Goal: Find specific page/section: Find specific page/section

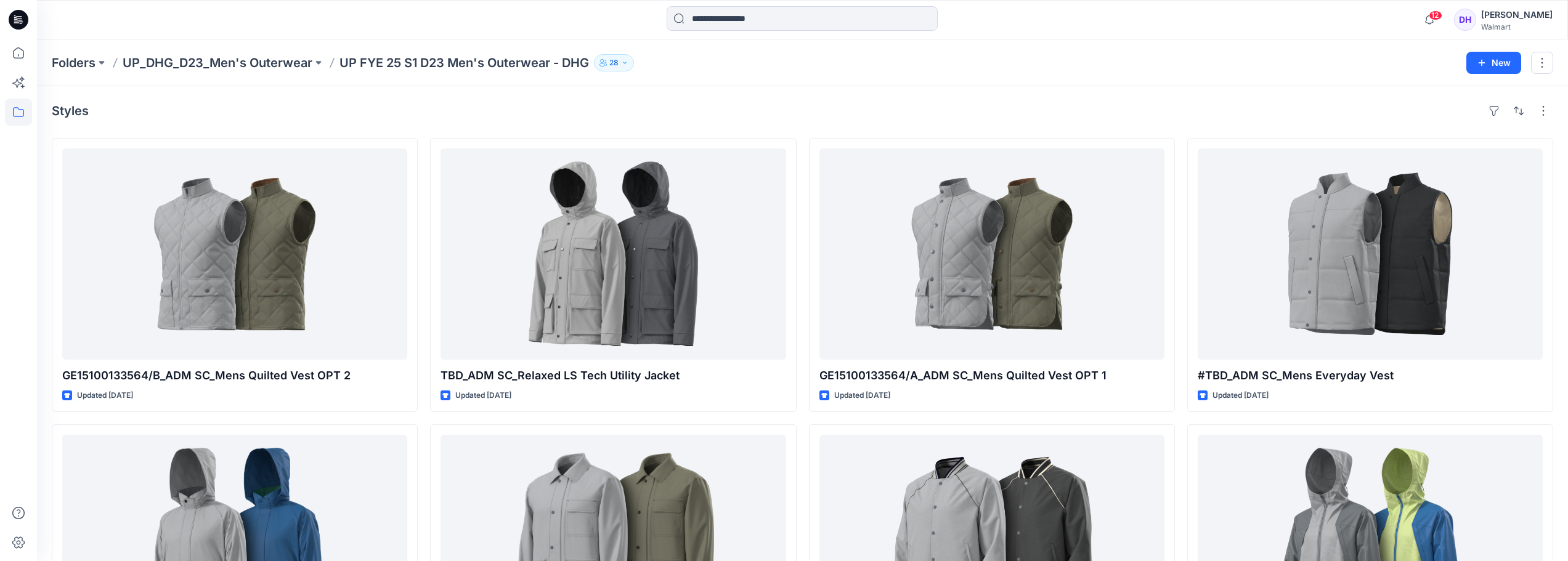
click at [228, 73] on div "Folders UP_DHG_D23_Men's Outerwear UP FYE 25 S1 D23 Men's Outerwear - DHG 28 New" at bounding box center [802, 63] width 1531 height 47
click at [227, 69] on p "UP_DHG_D23_Men's Outerwear" at bounding box center [217, 63] width 190 height 17
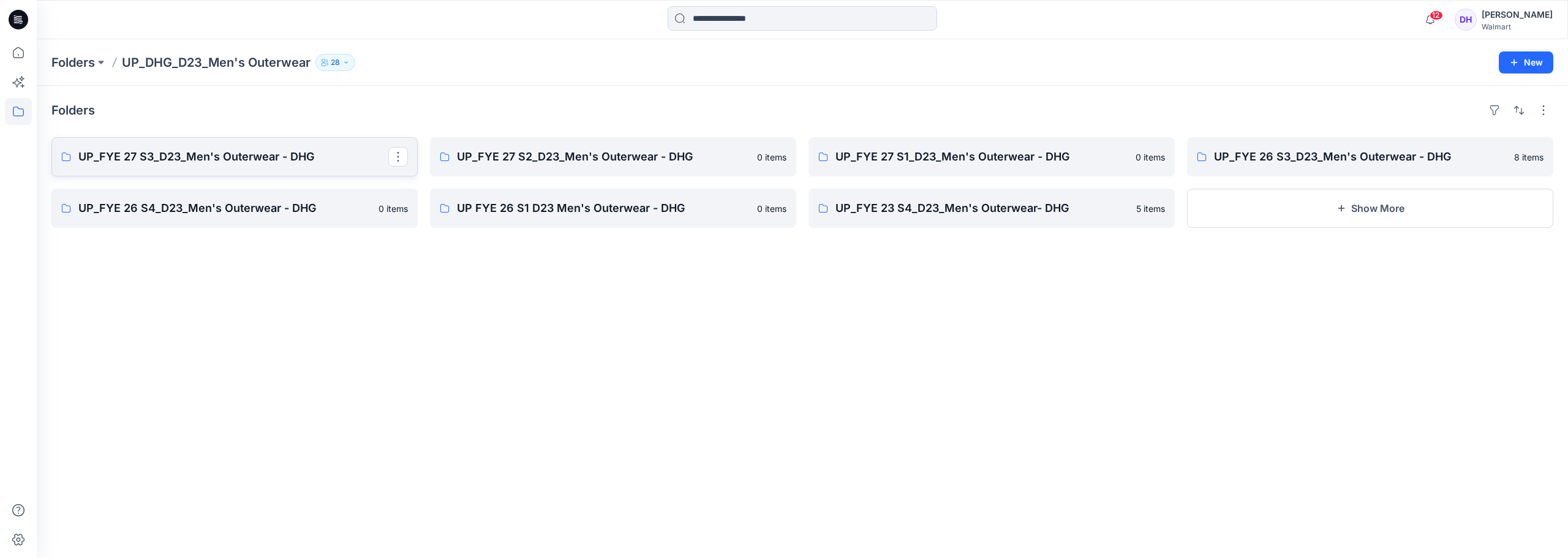
click at [233, 159] on p "UP_FYE 27 S3_D23_Men's Outerwear - DHG" at bounding box center [233, 157] width 310 height 17
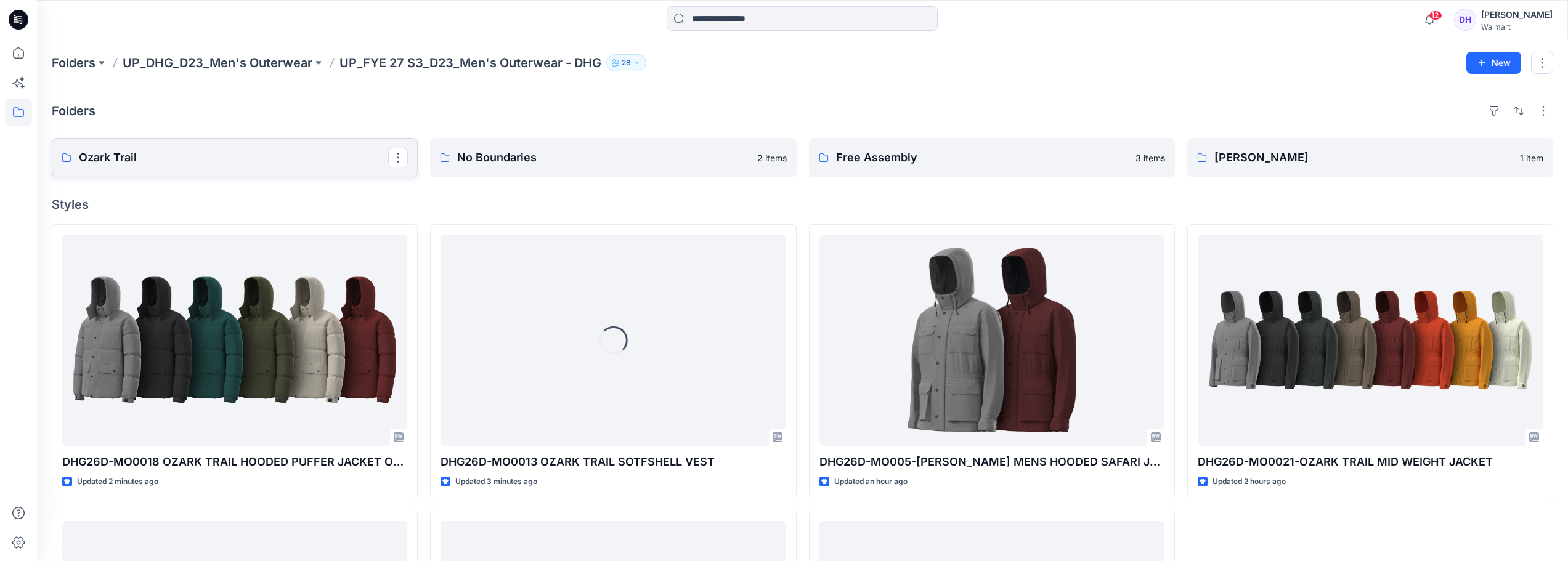
click at [212, 145] on link "Ozark Trail" at bounding box center [235, 158] width 366 height 40
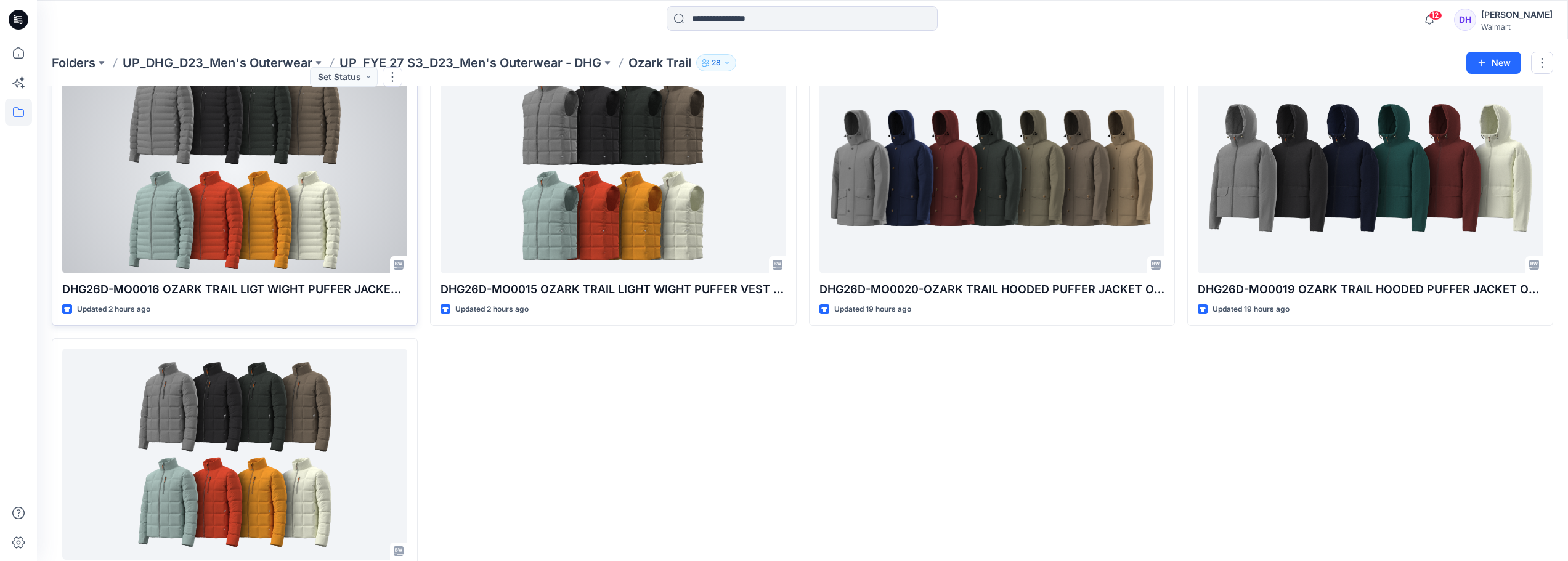
scroll to position [431, 0]
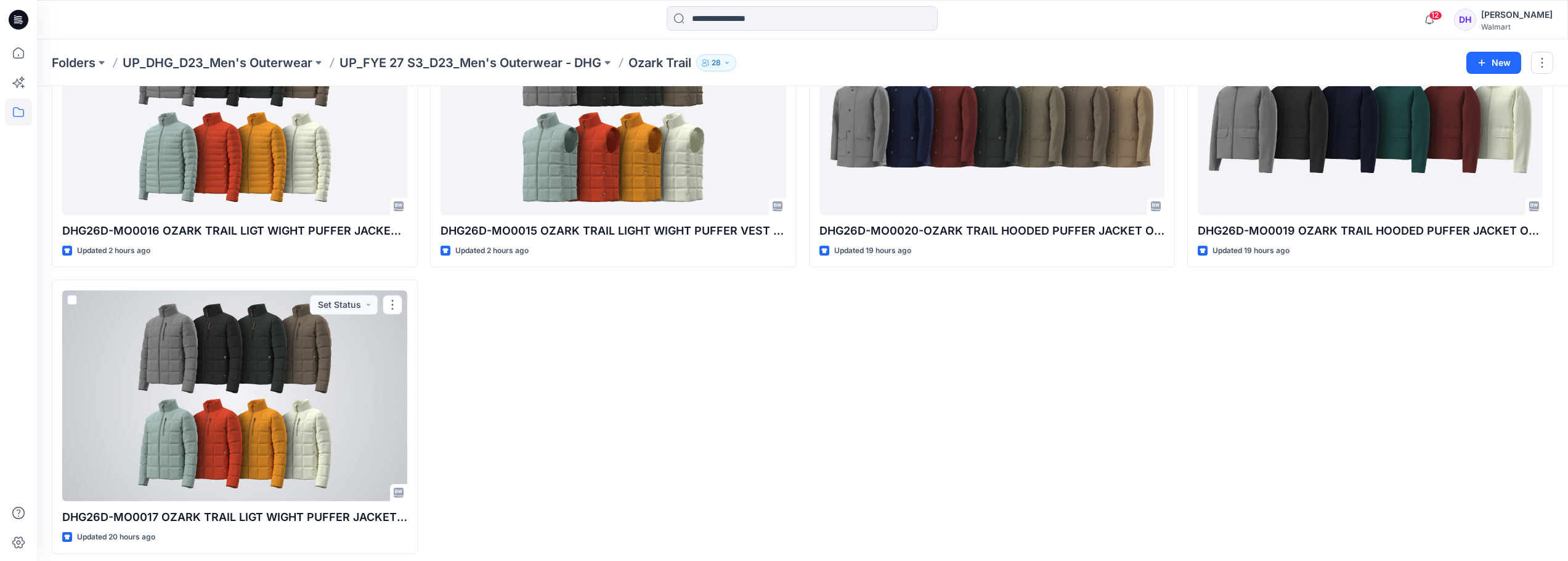
click at [149, 461] on div at bounding box center [234, 395] width 345 height 211
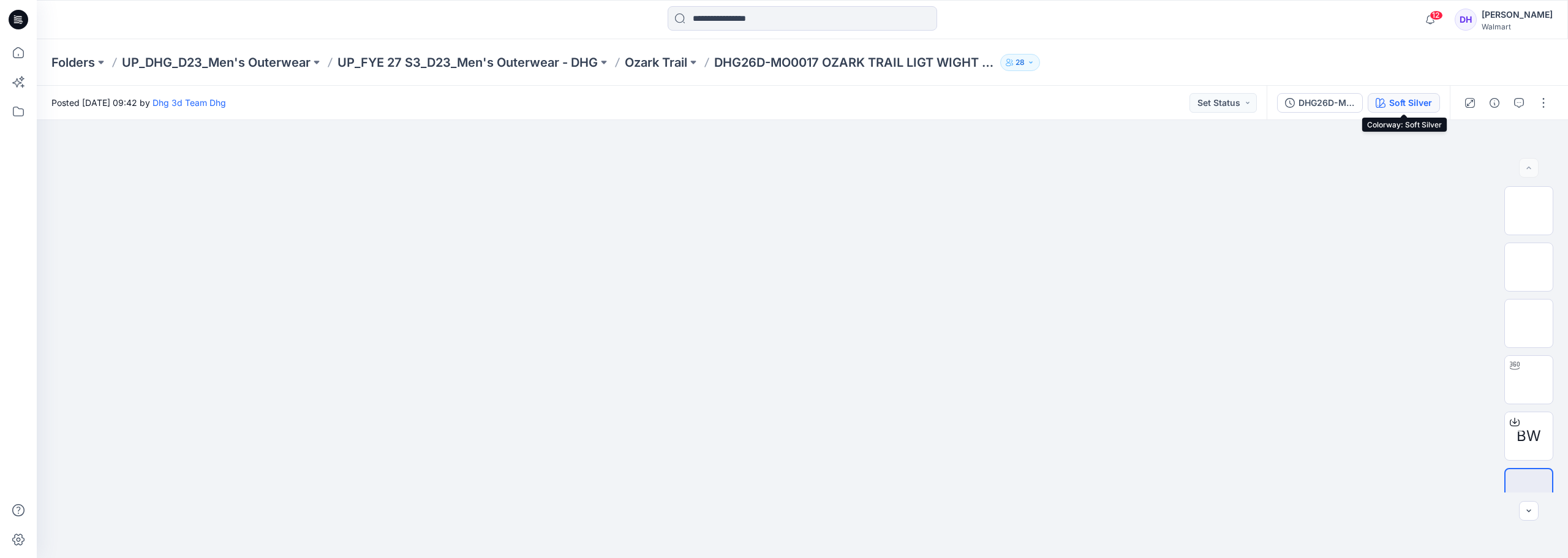
click at [1424, 105] on div "Soft Silver" at bounding box center [1411, 102] width 43 height 14
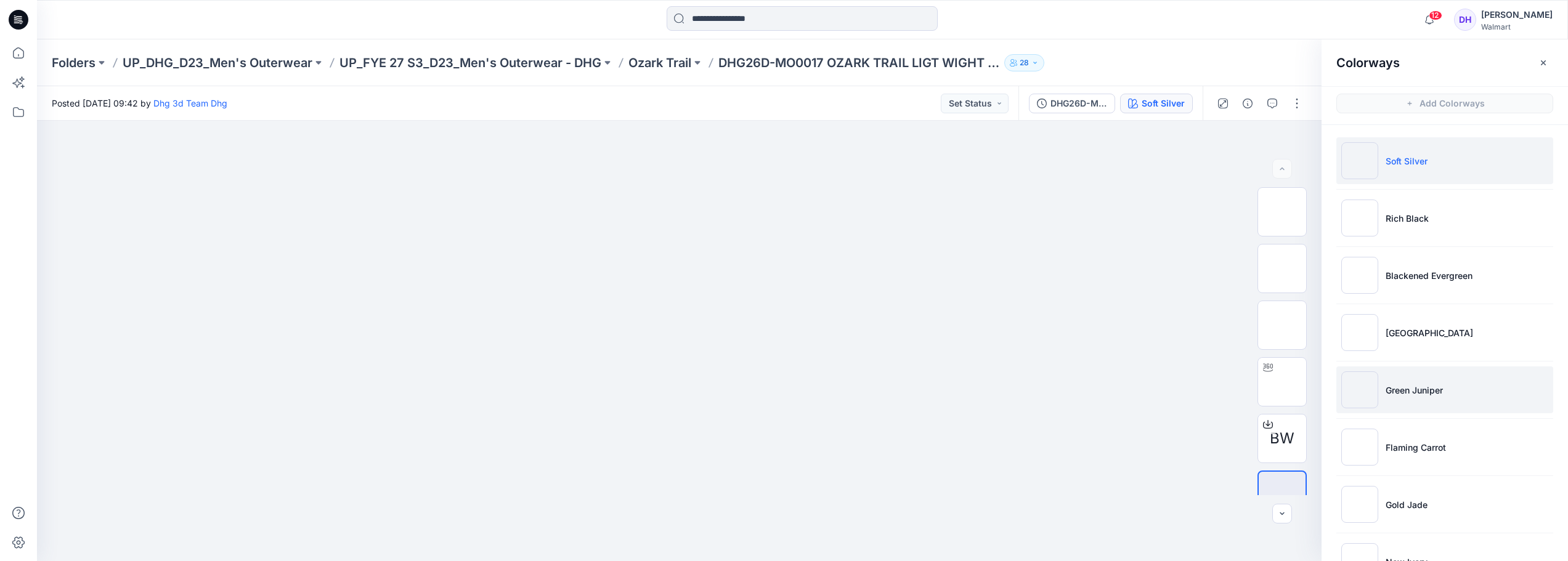
click at [1394, 394] on p "Green Juniper" at bounding box center [1414, 390] width 58 height 13
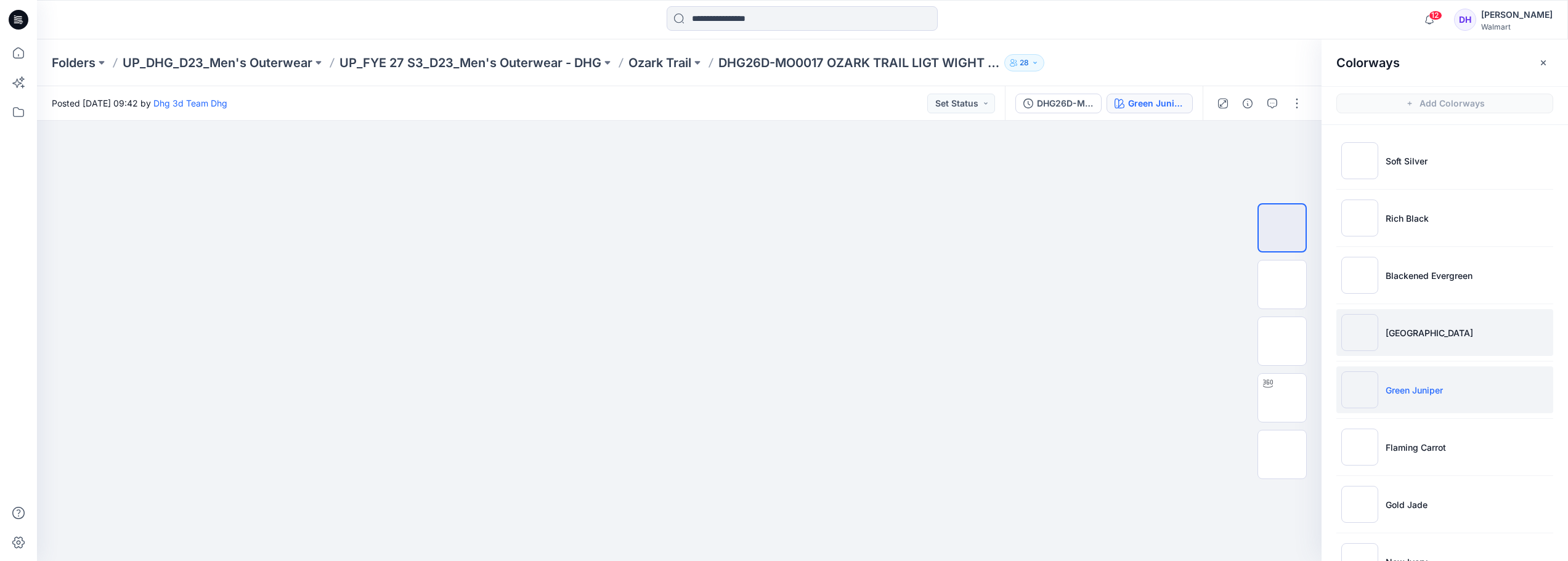
click at [1405, 336] on p "[GEOGRAPHIC_DATA]" at bounding box center [1429, 333] width 88 height 13
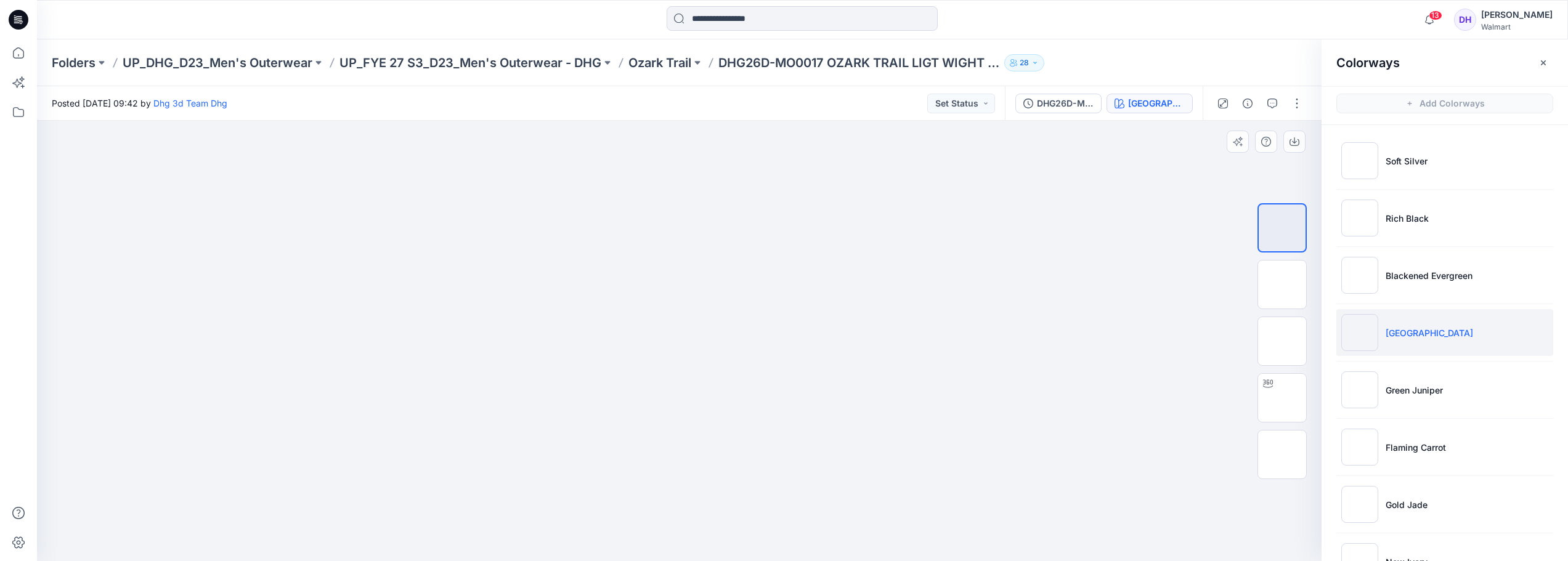
drag, startPoint x: 920, startPoint y: 266, endPoint x: 922, endPoint y: 323, distance: 57.0
click at [922, 91] on img at bounding box center [680, 91] width 616 height 0
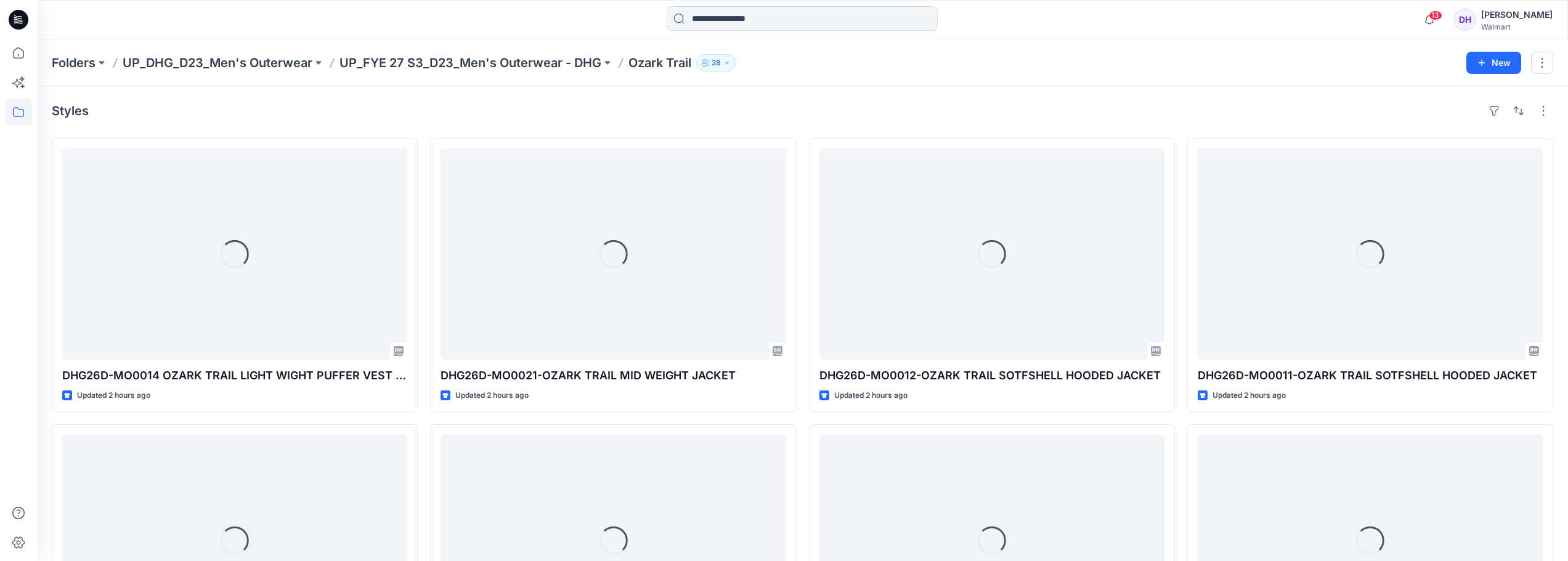
scroll to position [431, 0]
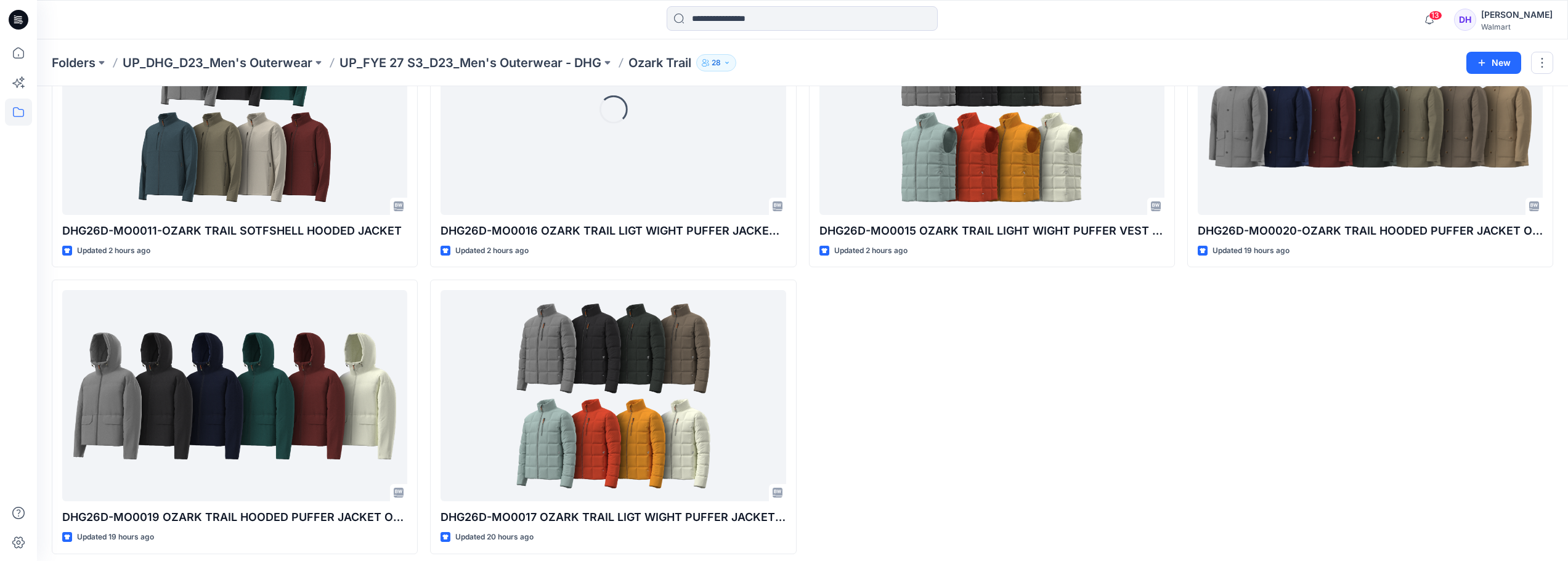
drag, startPoint x: 962, startPoint y: 348, endPoint x: 972, endPoint y: 474, distance: 126.4
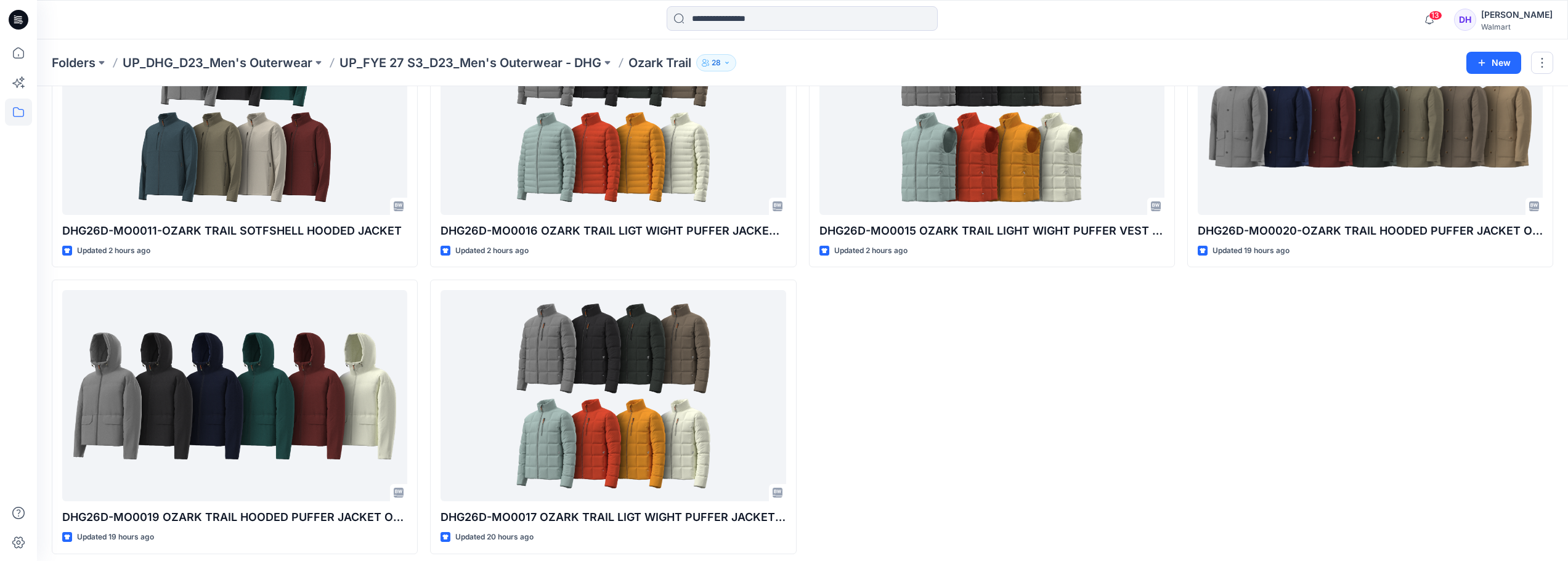
drag, startPoint x: 972, startPoint y: 474, endPoint x: 879, endPoint y: 354, distance: 151.8
click at [879, 354] on div "DHG26D-MO0021-OZARK TRAIL MID WEIGHT JACKET Updated 2 hours ago DHG26D-MO0015 O…" at bounding box center [991, 130] width 366 height 848
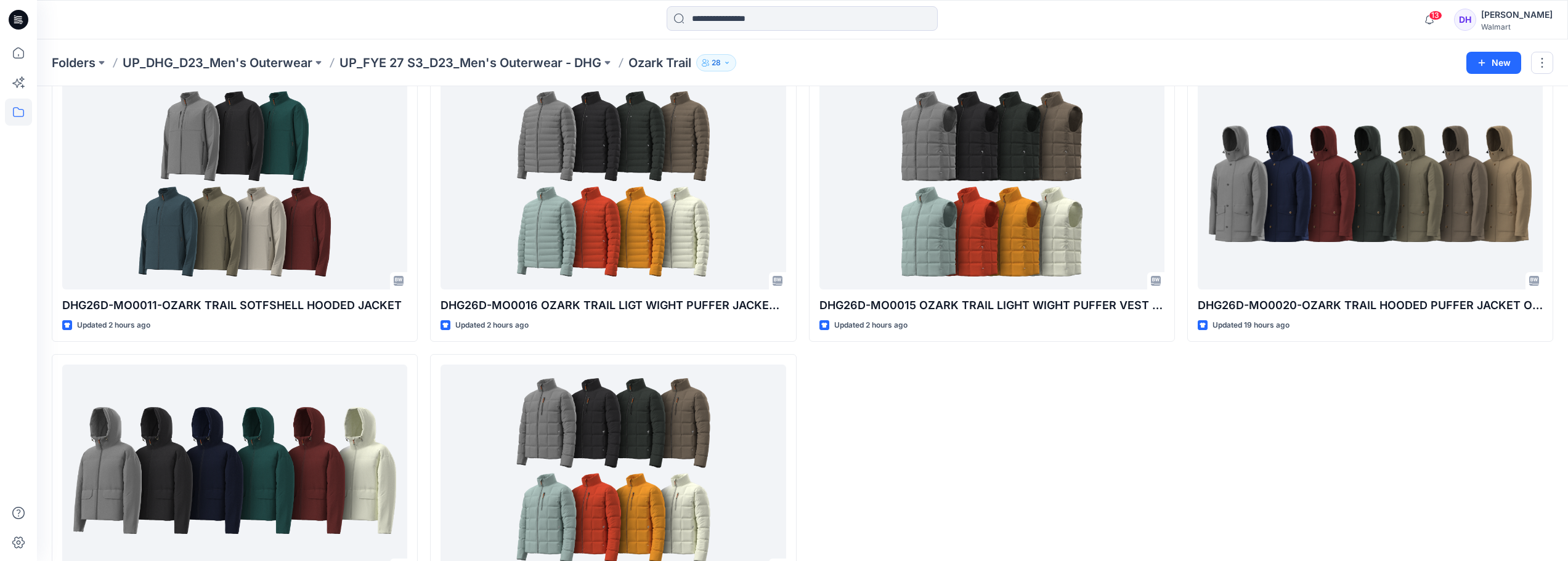
scroll to position [439, 0]
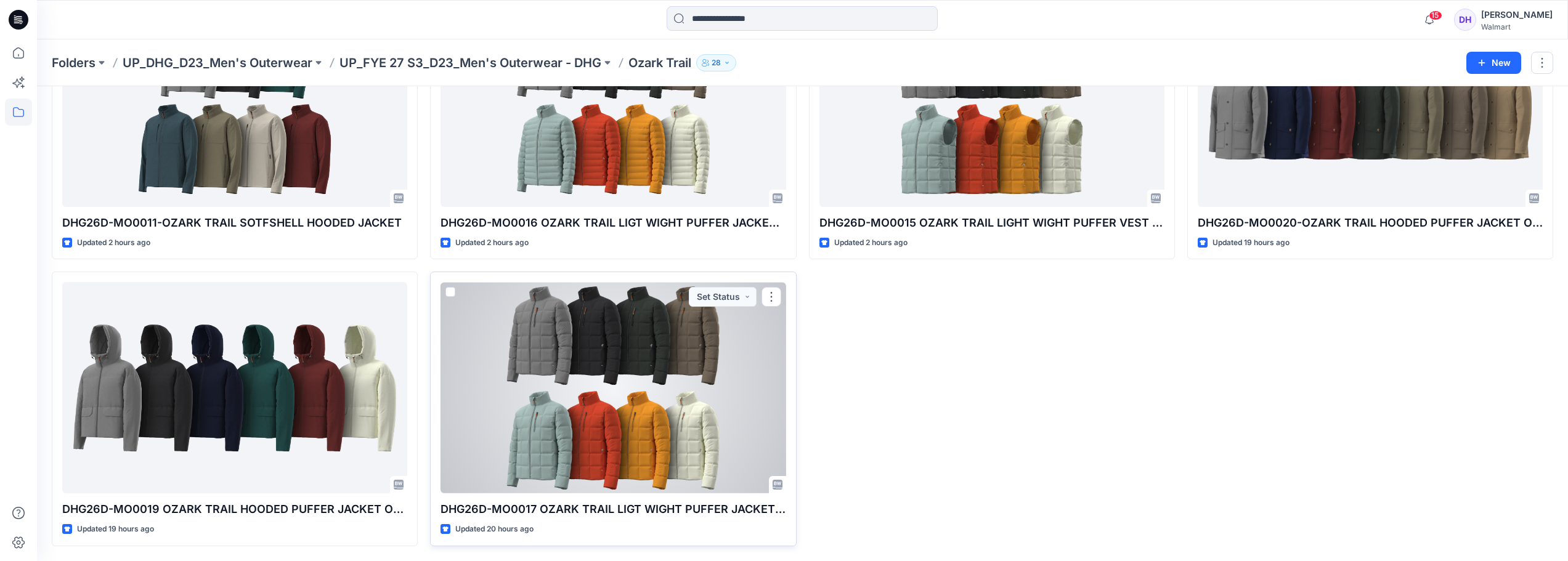
click at [675, 354] on div at bounding box center [613, 387] width 345 height 211
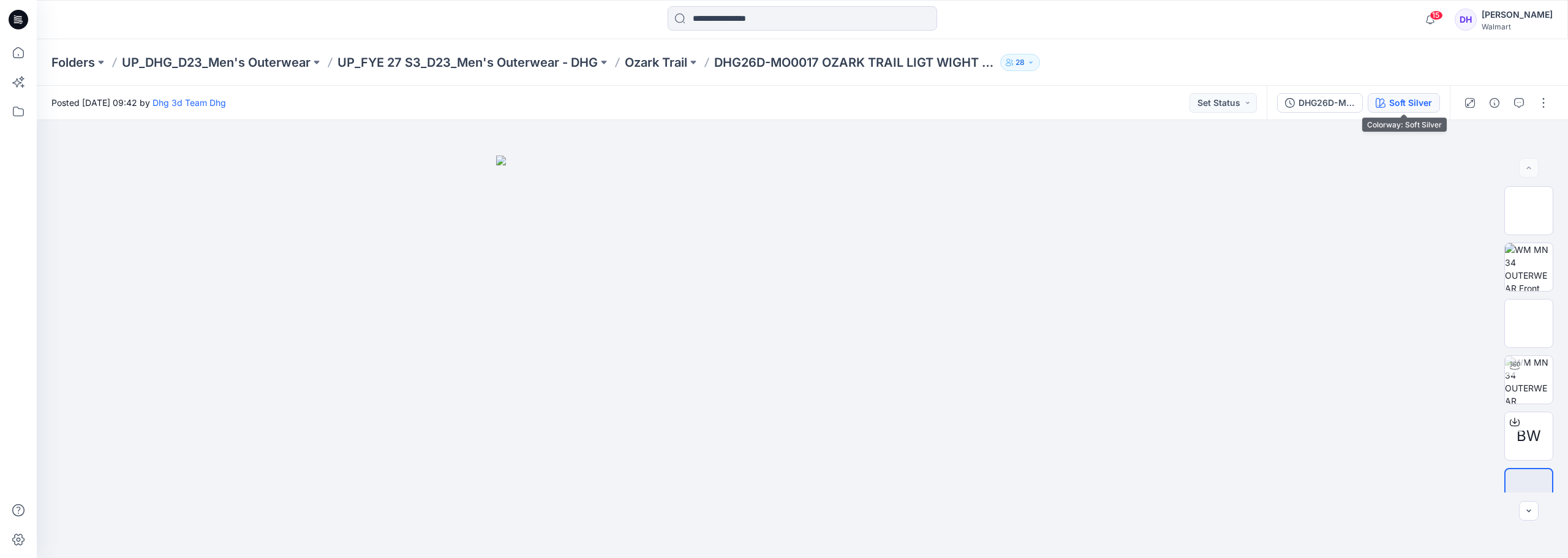
click at [1404, 98] on div "Soft Silver" at bounding box center [1411, 102] width 43 height 14
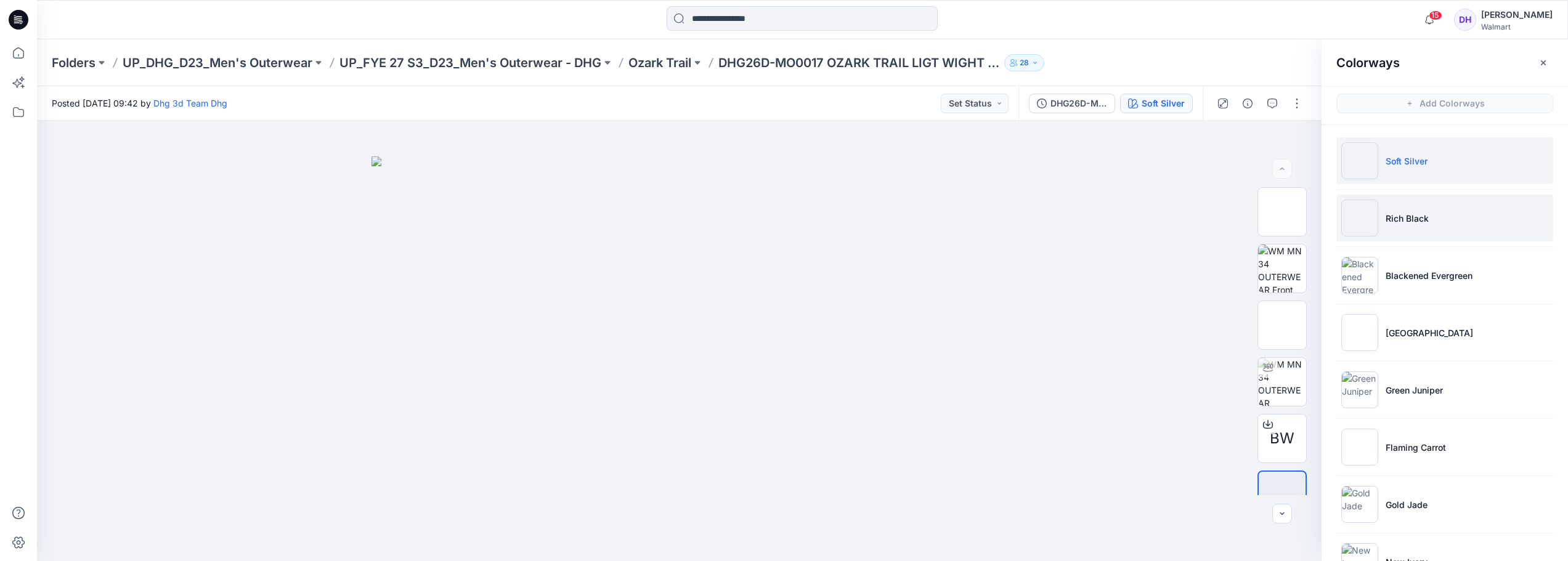
click at [1404, 228] on li "Rich Black" at bounding box center [1444, 217] width 217 height 47
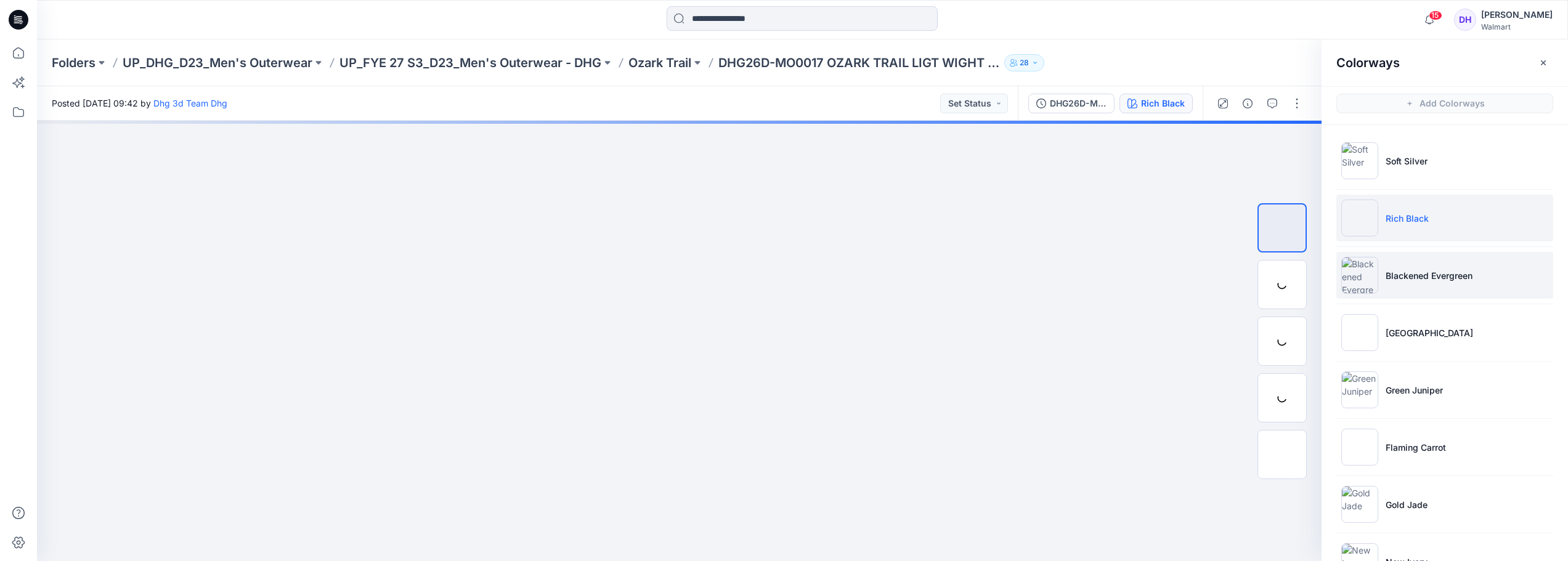
click at [1412, 278] on p "Blackened Evergreen" at bounding box center [1428, 276] width 87 height 13
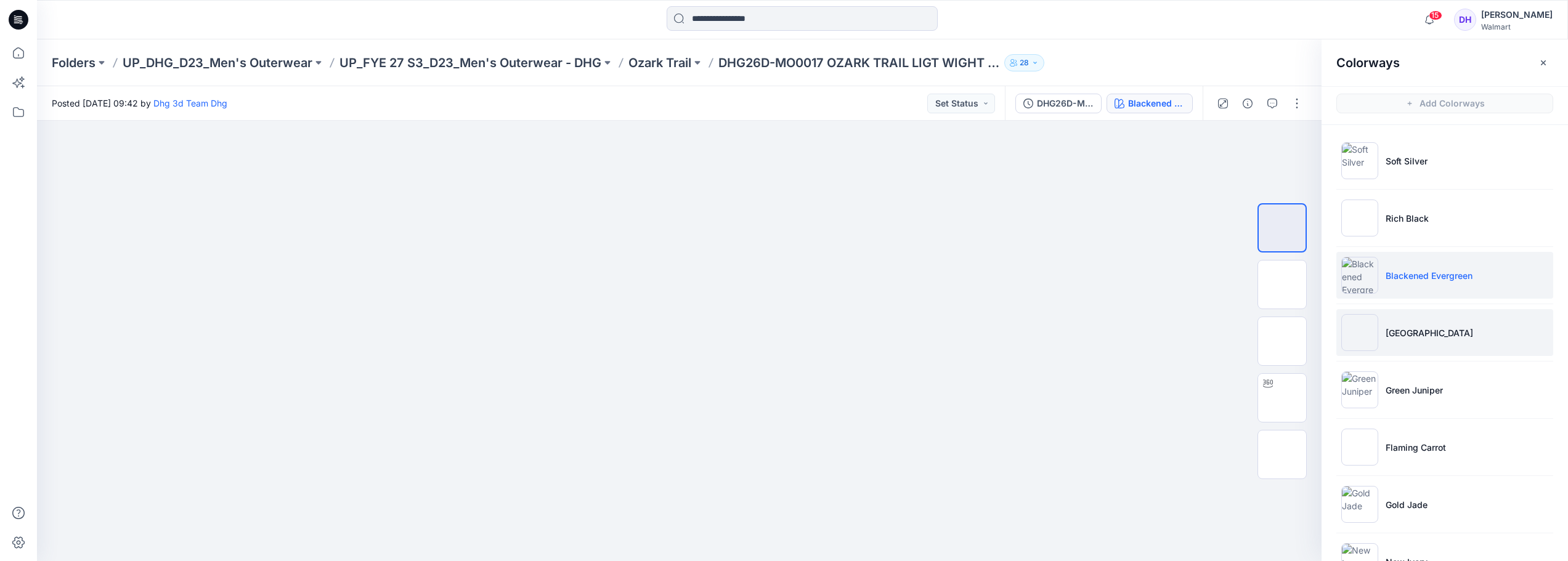
click at [1402, 339] on p "[GEOGRAPHIC_DATA]" at bounding box center [1429, 333] width 88 height 13
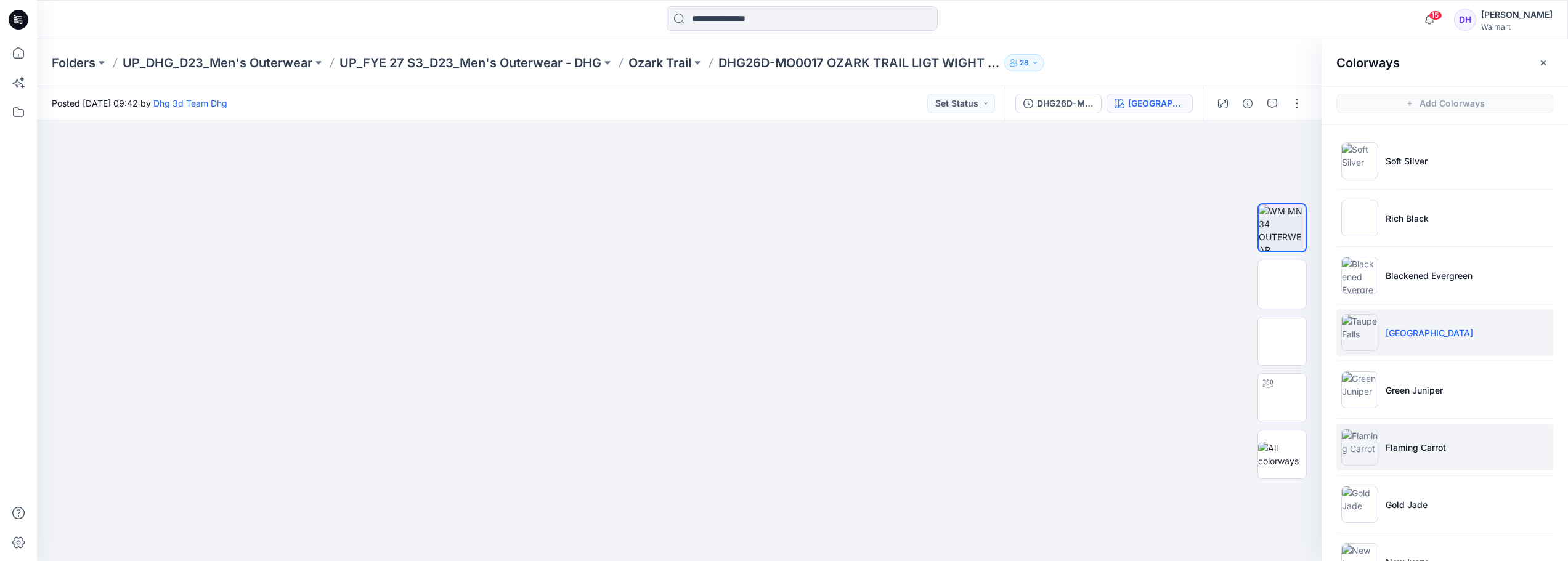
click at [1405, 446] on p "Flaming Carrot" at bounding box center [1415, 448] width 60 height 13
click at [668, 60] on p "Ozark Trail" at bounding box center [659, 63] width 63 height 17
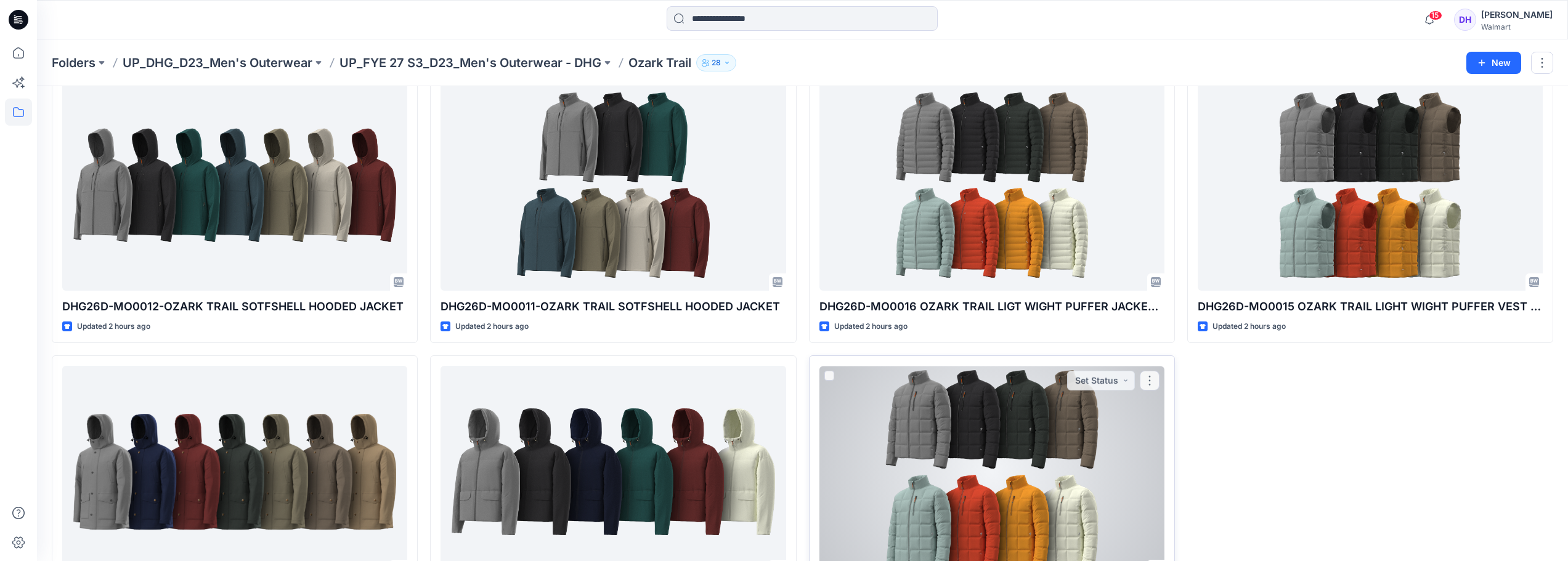
scroll to position [439, 0]
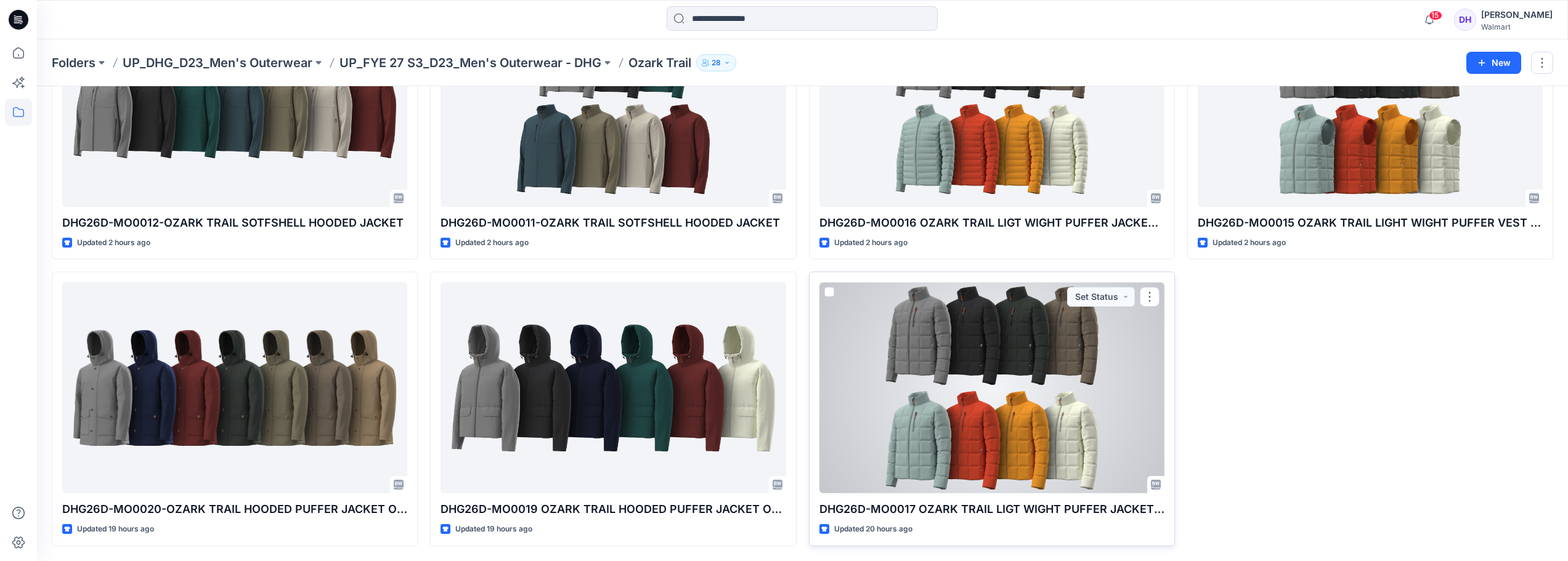
click at [990, 376] on div at bounding box center [991, 387] width 345 height 211
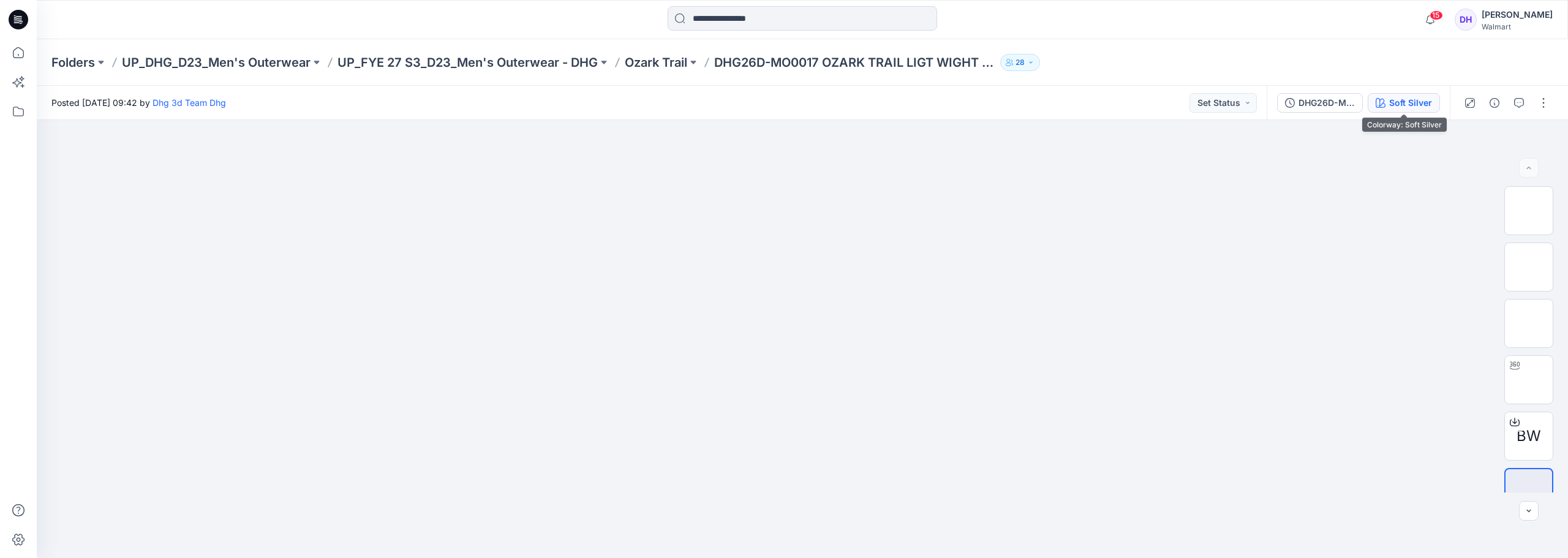
click at [1400, 100] on div "Soft Silver" at bounding box center [1411, 102] width 43 height 14
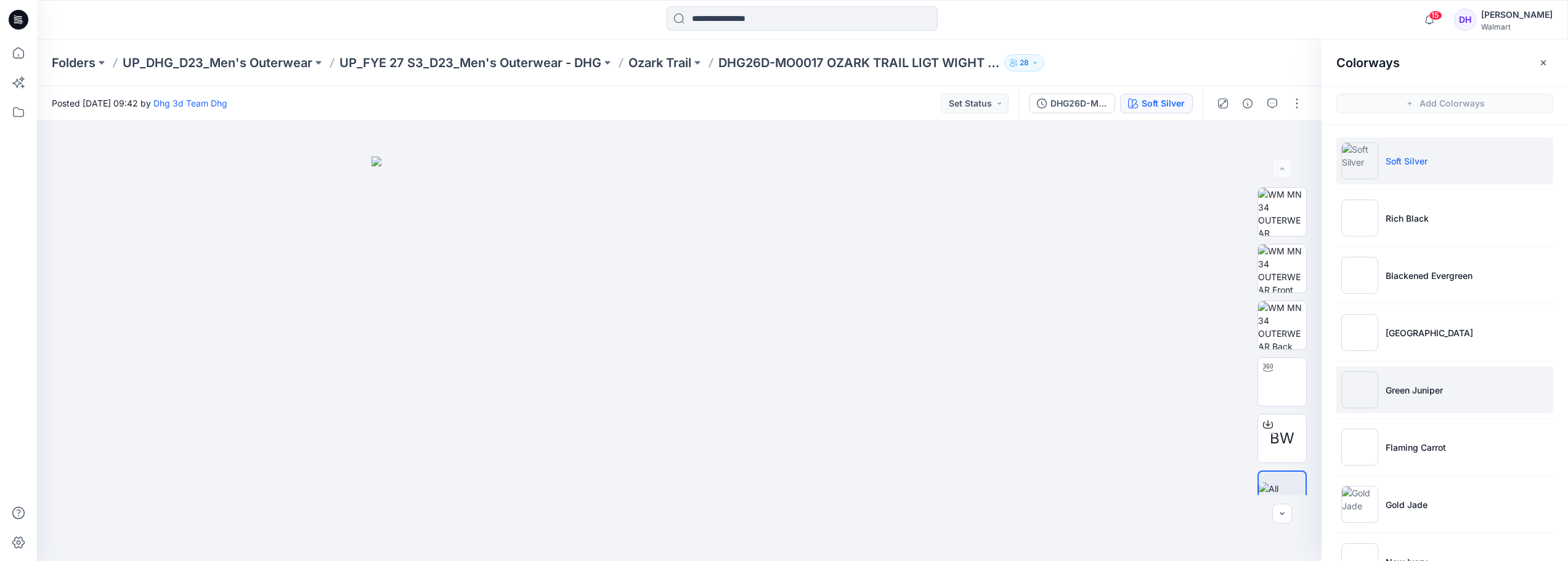
click at [1395, 398] on li "Green Juniper" at bounding box center [1444, 390] width 217 height 47
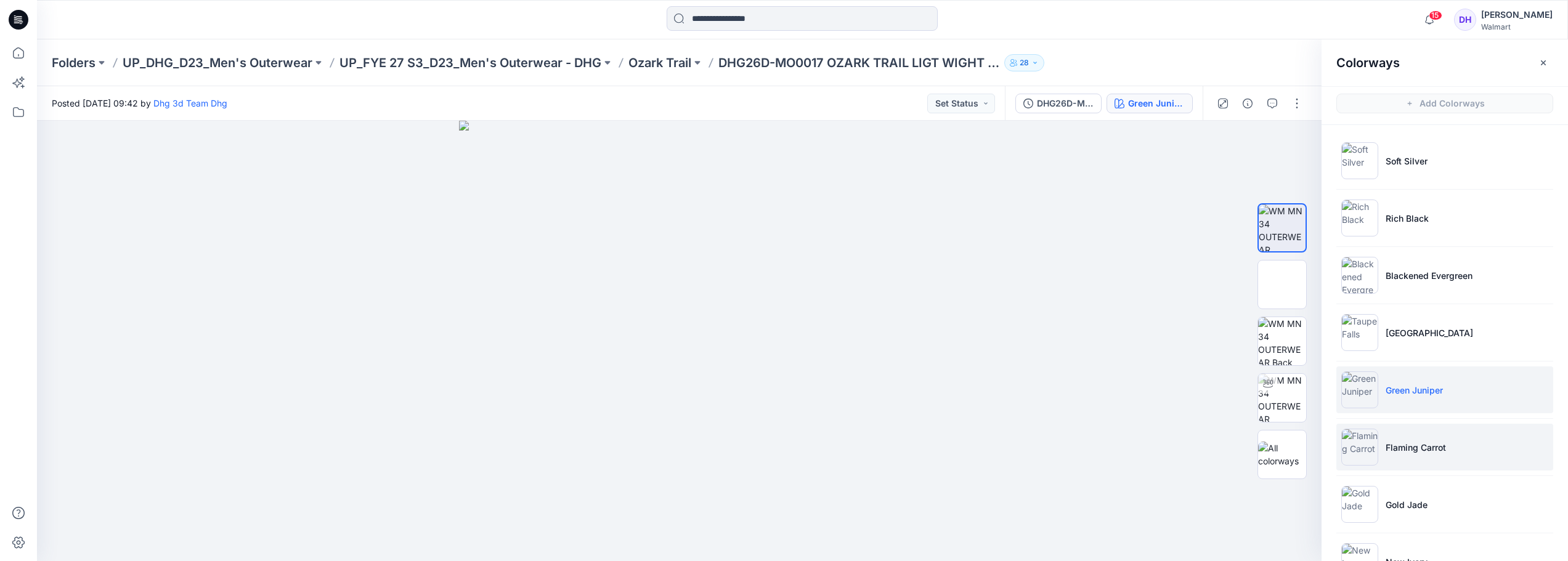
click at [1386, 460] on li "Flaming Carrot" at bounding box center [1444, 447] width 217 height 47
click at [1372, 397] on img at bounding box center [1359, 390] width 37 height 37
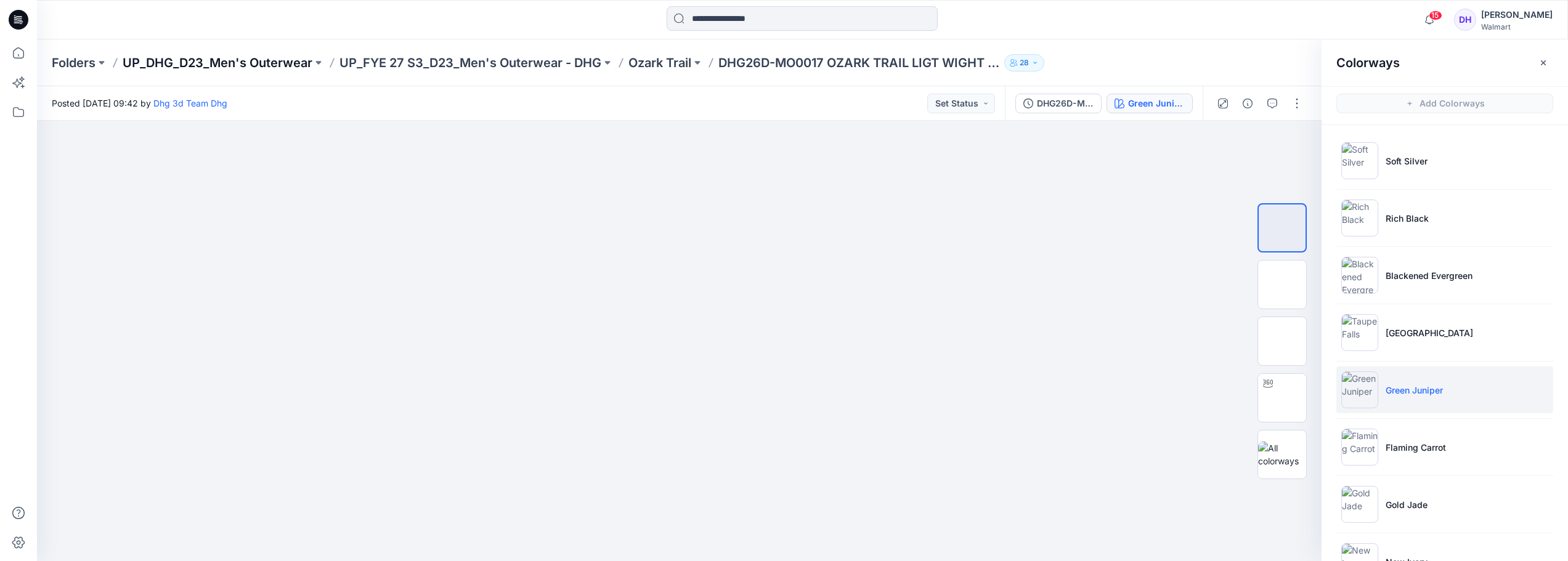
click at [299, 55] on p "UP_DHG_D23_Men's Outerwear" at bounding box center [217, 63] width 190 height 17
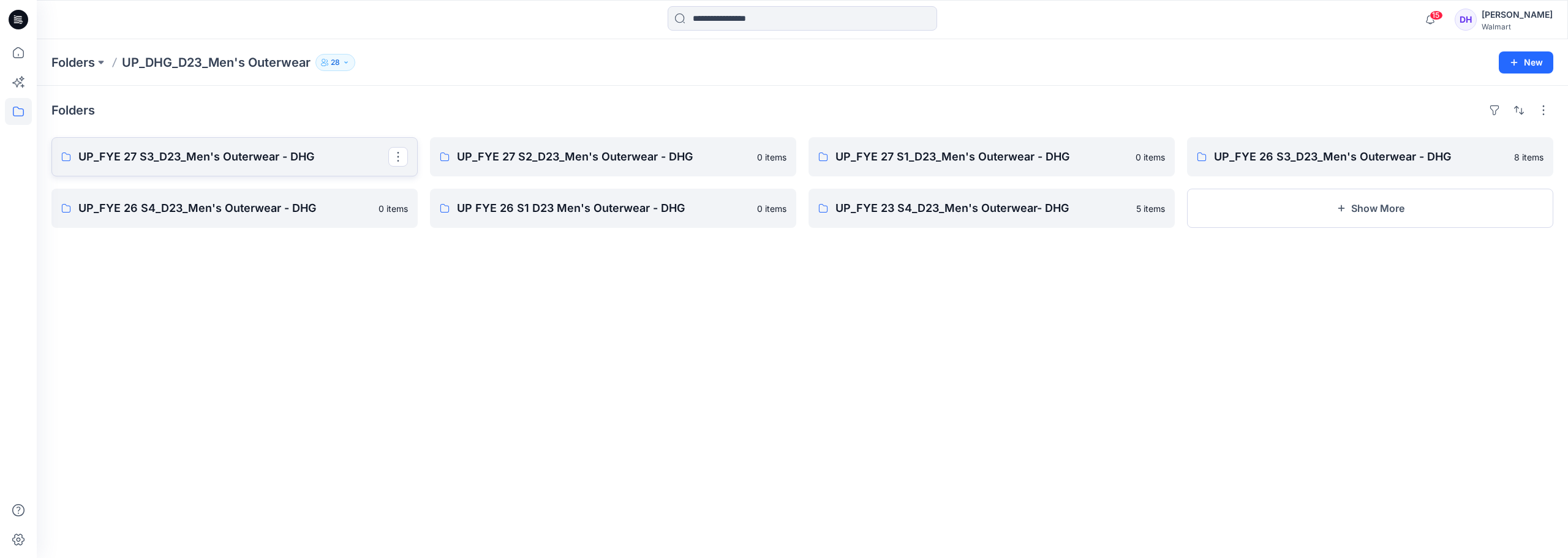
click at [279, 170] on link "UP_FYE 27 S3_D23_Men's Outerwear - DHG" at bounding box center [235, 157] width 367 height 39
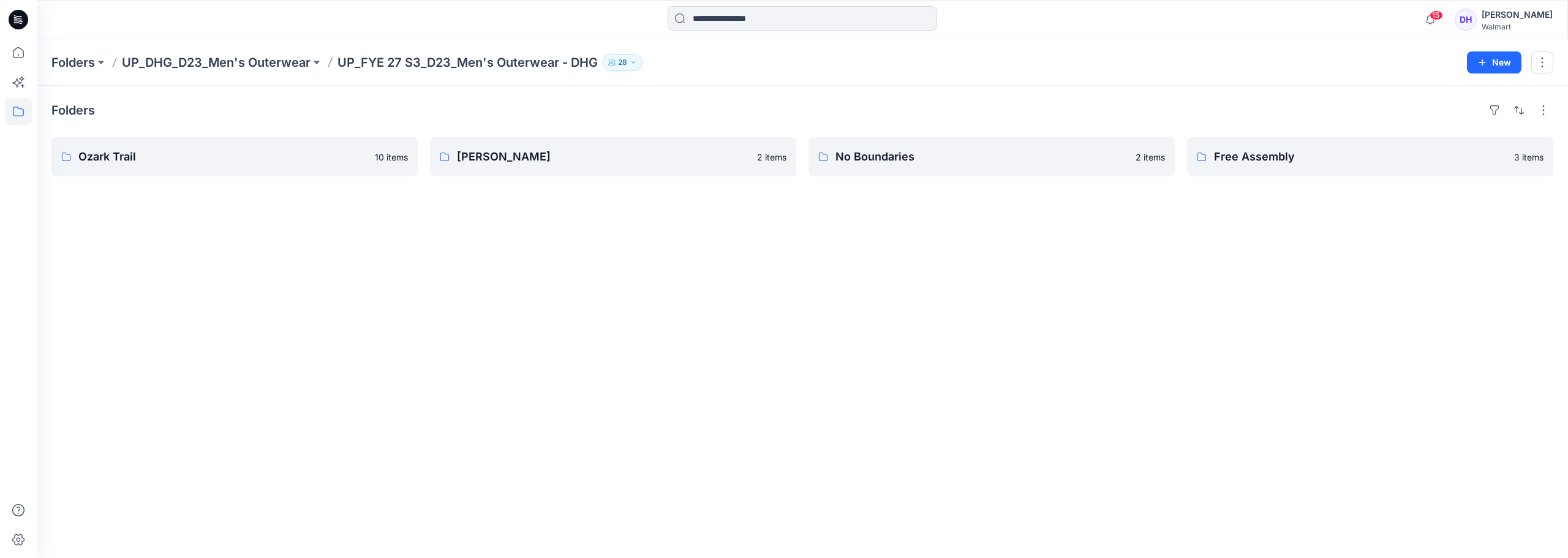
click at [259, 183] on div "Folders Ozark Trail 10 items [PERSON_NAME] 2 items No Boundaries 2 items Free A…" at bounding box center [802, 322] width 1531 height 473
click at [254, 170] on link "Ozark Trail" at bounding box center [235, 157] width 367 height 39
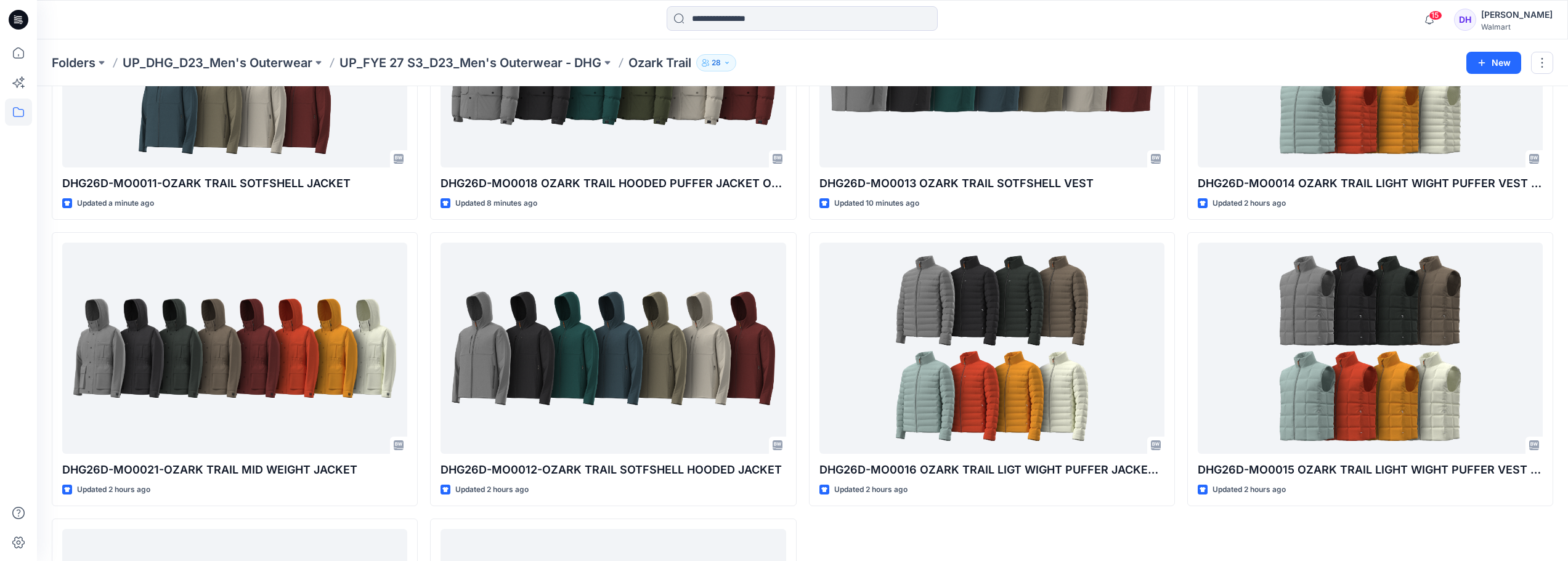
scroll to position [316, 0]
